Goal: Task Accomplishment & Management: Use online tool/utility

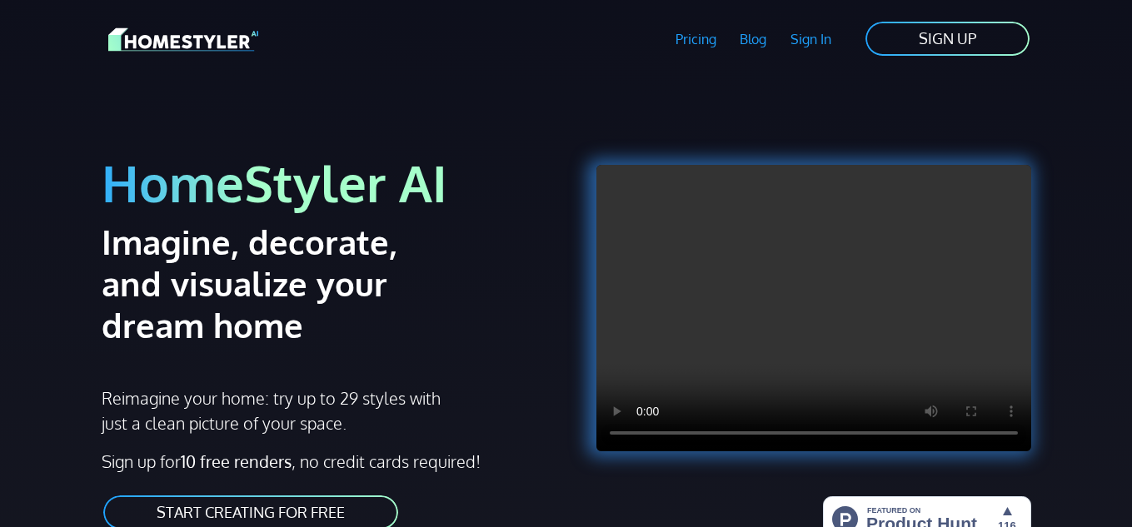
click at [934, 324] on video at bounding box center [813, 308] width 435 height 286
click at [355, 508] on link "START CREATING FOR FREE" at bounding box center [251, 512] width 298 height 37
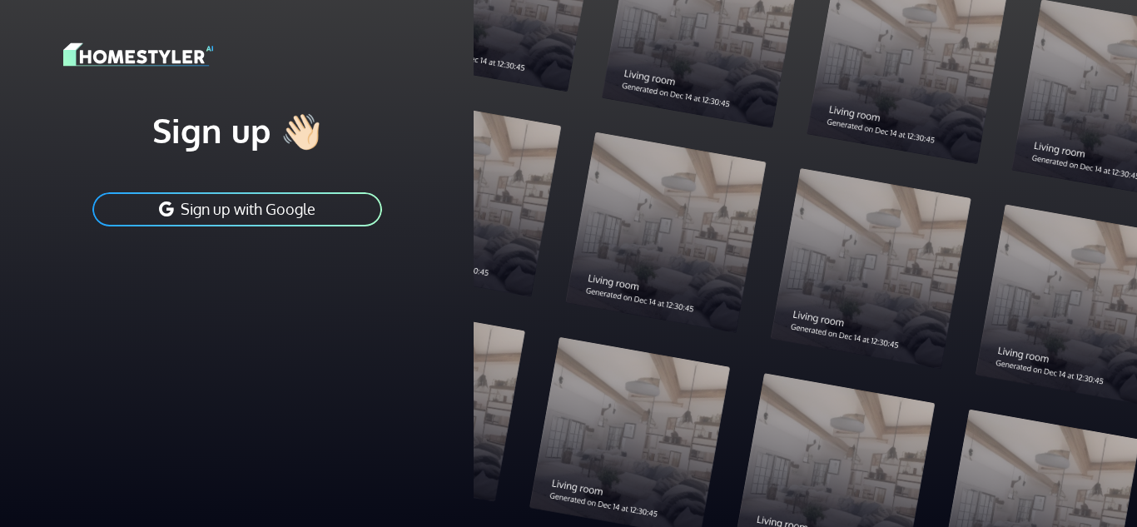
click at [348, 197] on button "Sign up with Google" at bounding box center [237, 209] width 293 height 37
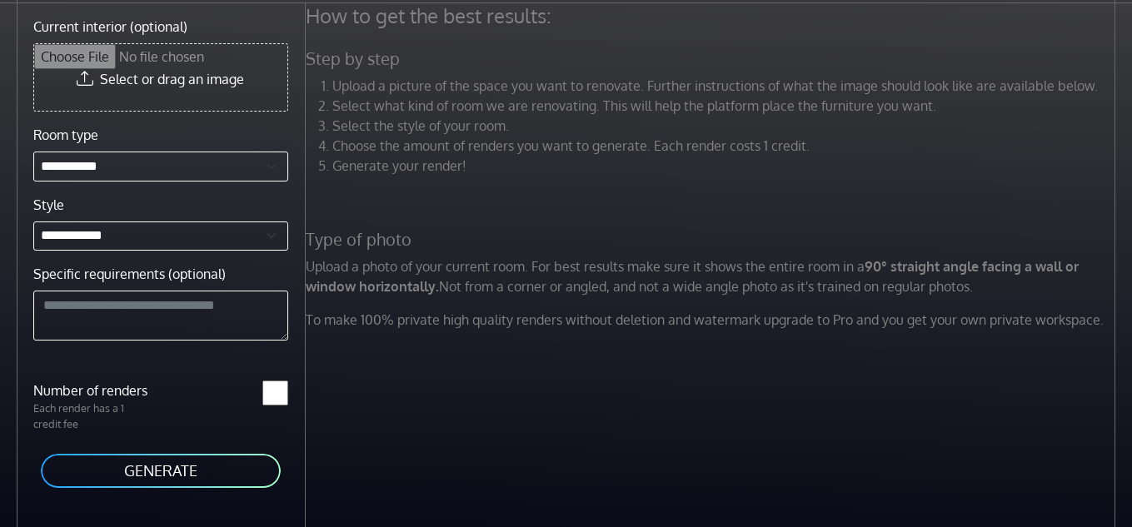
scroll to position [70, 0]
